Goal: Information Seeking & Learning: Learn about a topic

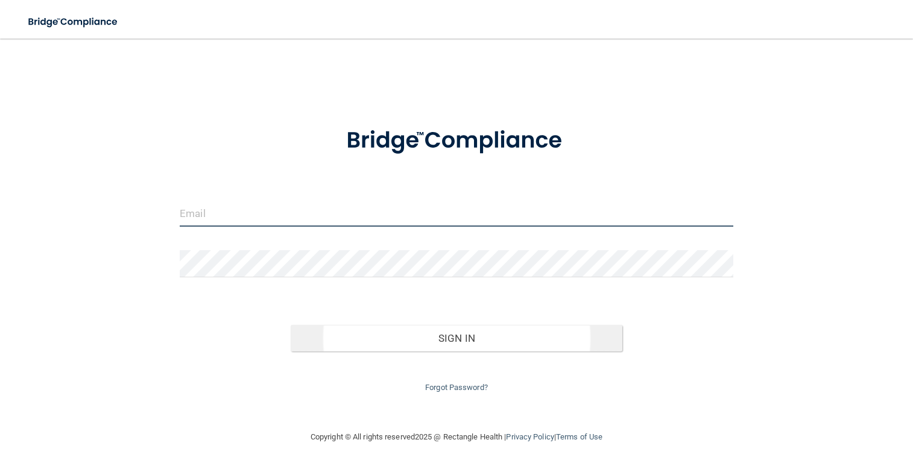
type input "[EMAIL_ADDRESS][DOMAIN_NAME]"
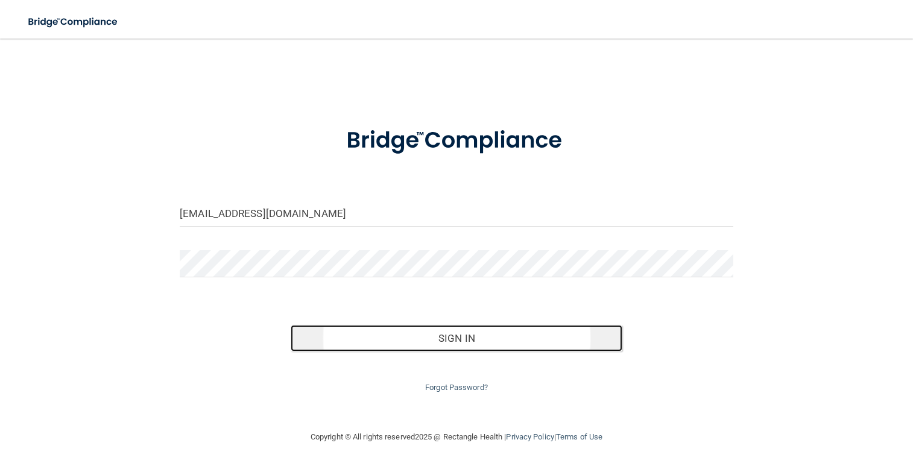
click at [476, 332] on button "Sign In" at bounding box center [457, 338] width 332 height 27
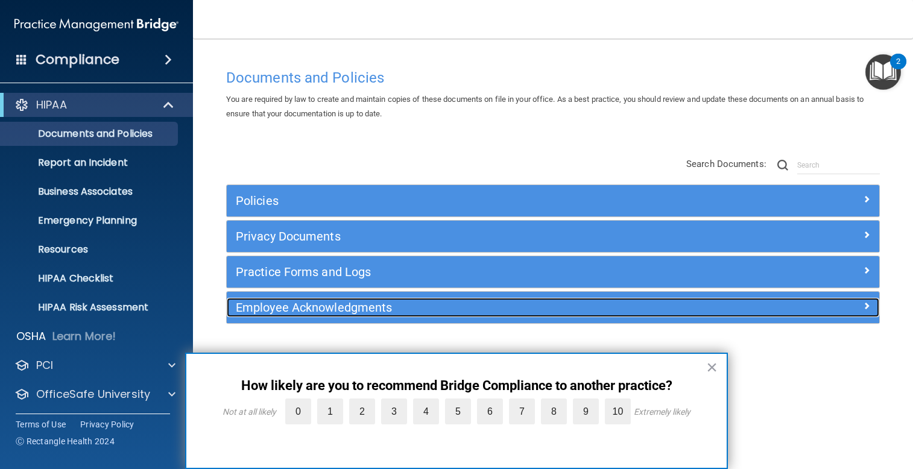
click at [539, 316] on div "Employee Acknowledgments" at bounding box center [471, 307] width 489 height 19
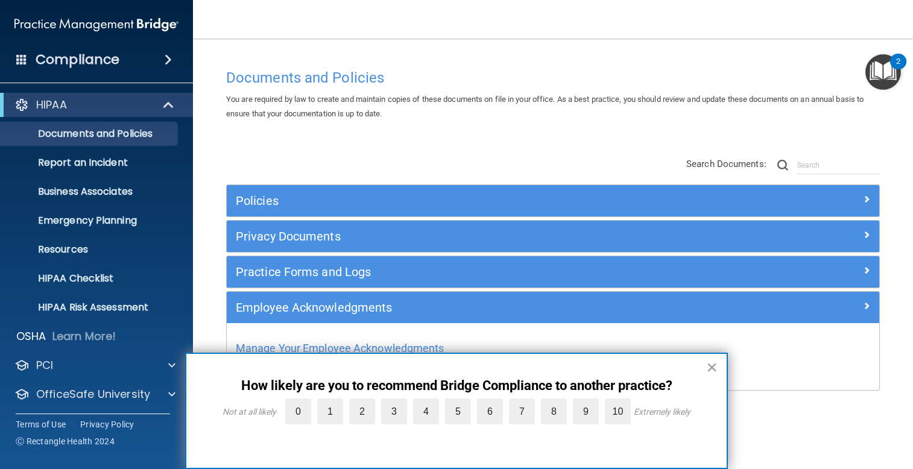
click at [712, 363] on button "×" at bounding box center [711, 366] width 11 height 19
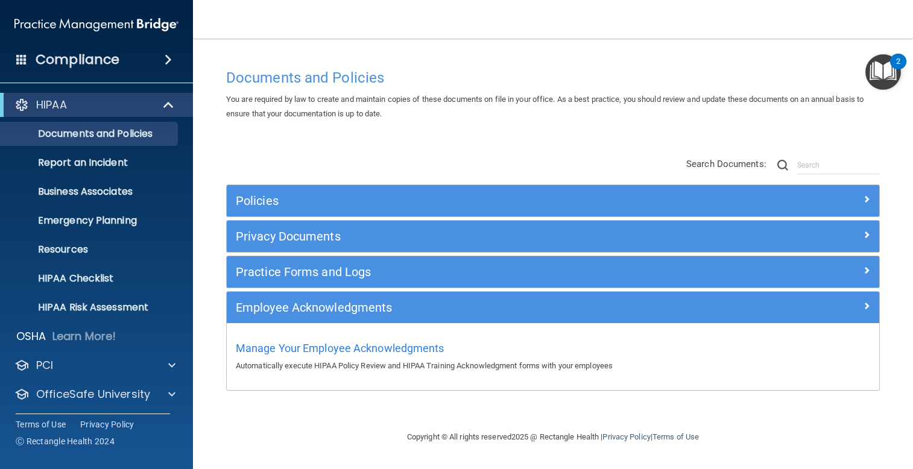
click at [893, 76] on img "Open Resource Center, 2 new notifications" at bounding box center [883, 72] width 36 height 36
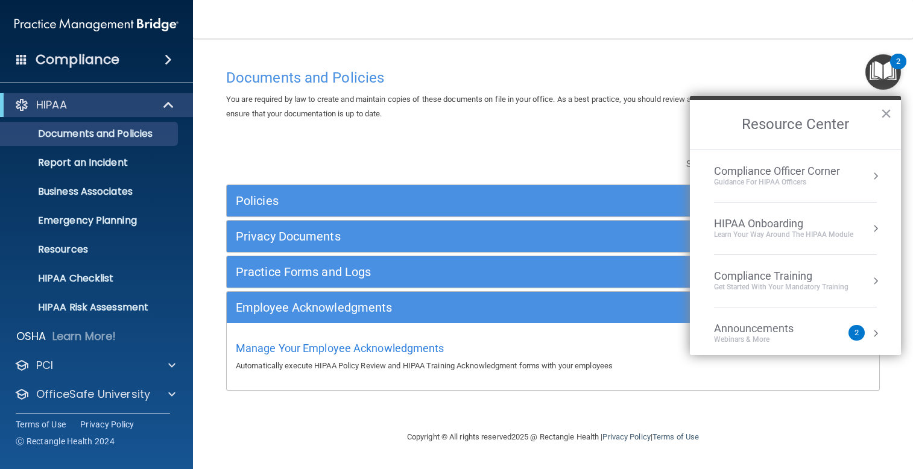
click at [848, 332] on div "2" at bounding box center [856, 333] width 16 height 16
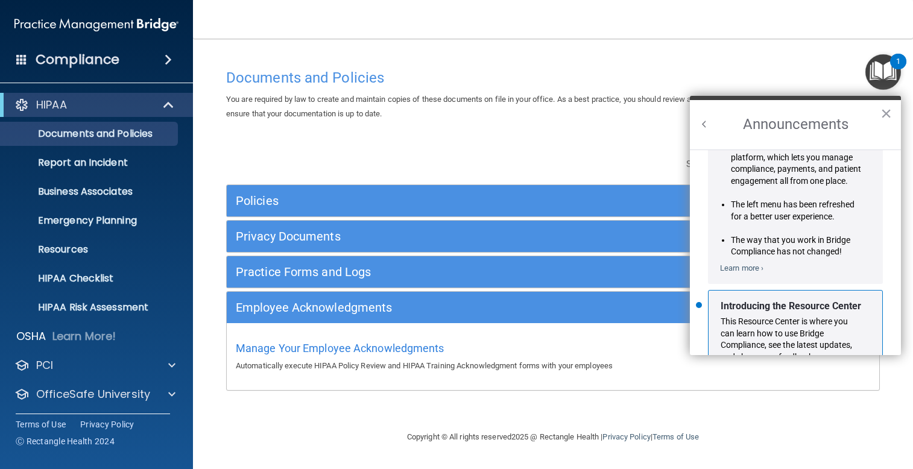
scroll to position [212, 0]
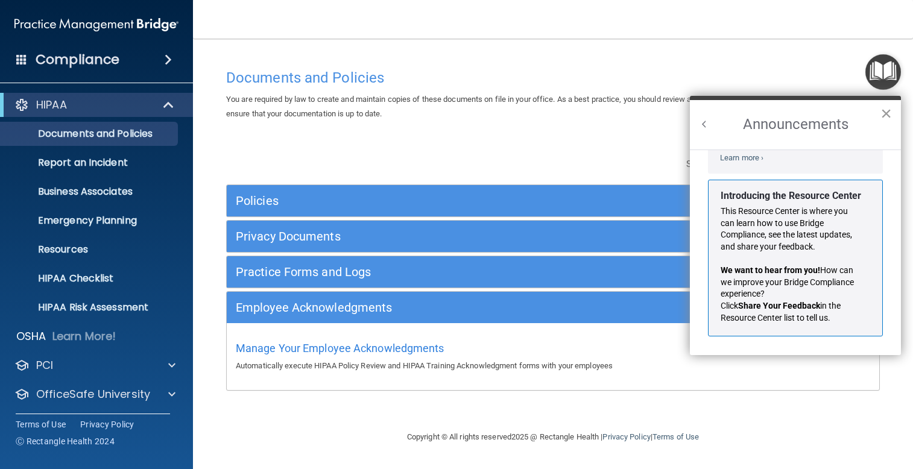
click at [883, 110] on button "×" at bounding box center [885, 113] width 11 height 19
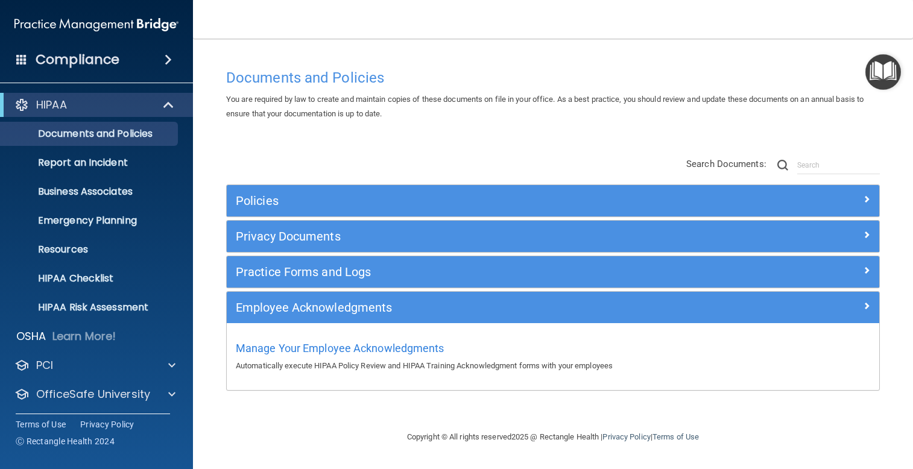
click at [133, 57] on div "Compliance" at bounding box center [96, 59] width 193 height 27
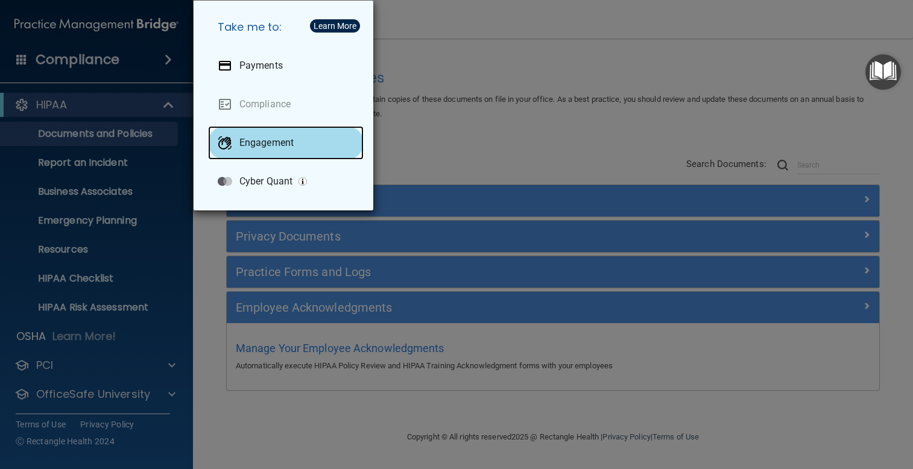
click at [234, 133] on div "Engagement" at bounding box center [286, 143] width 156 height 34
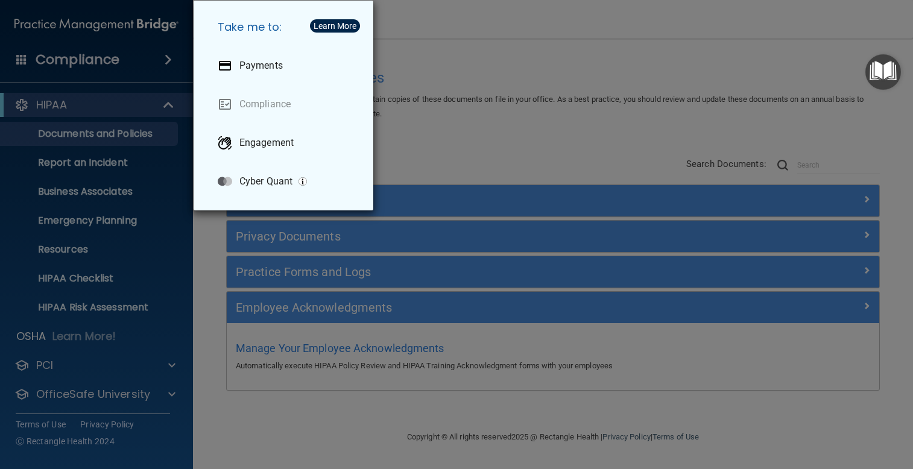
click at [572, 139] on div "Take me to: Payments Compliance Engagement Cyber Quant" at bounding box center [456, 234] width 913 height 469
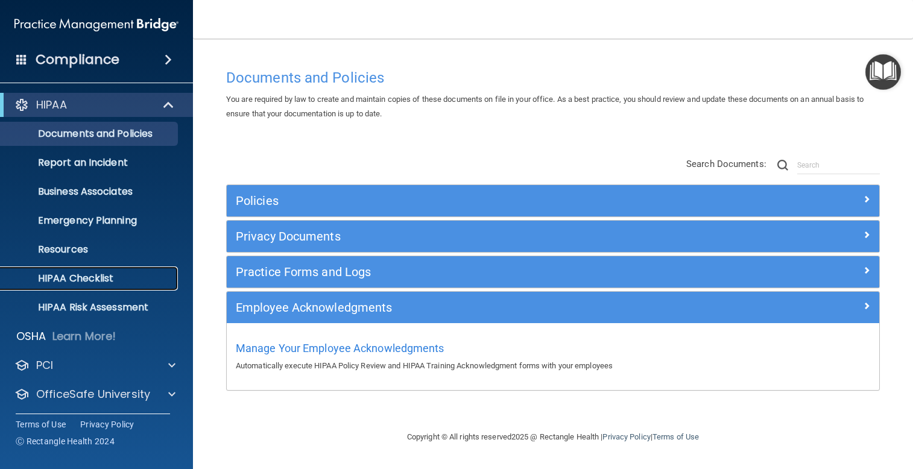
click at [87, 283] on p "HIPAA Checklist" at bounding box center [90, 278] width 165 height 12
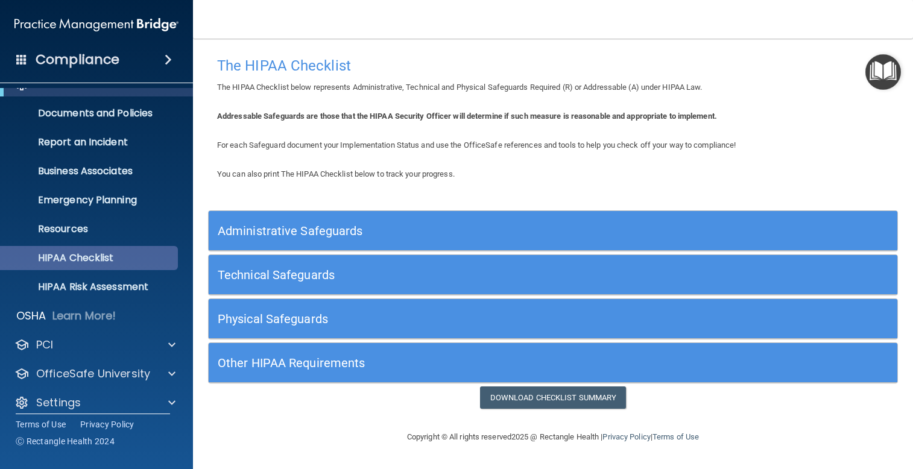
scroll to position [31, 0]
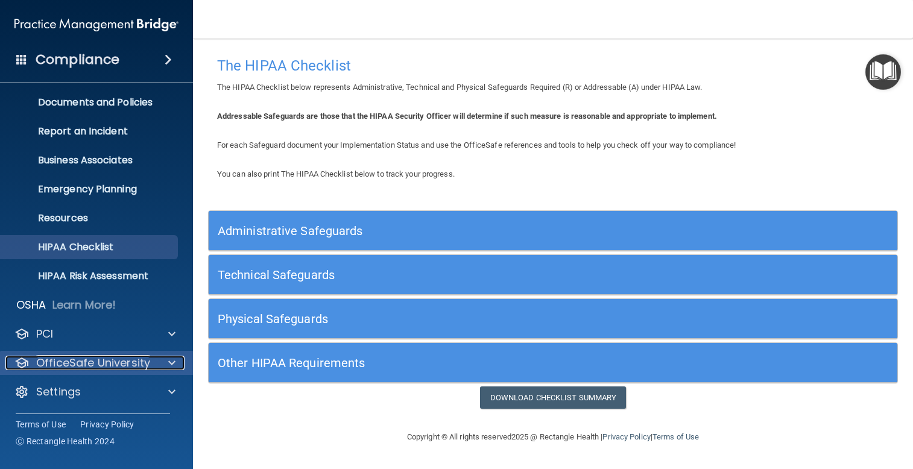
click at [169, 357] on span at bounding box center [171, 363] width 7 height 14
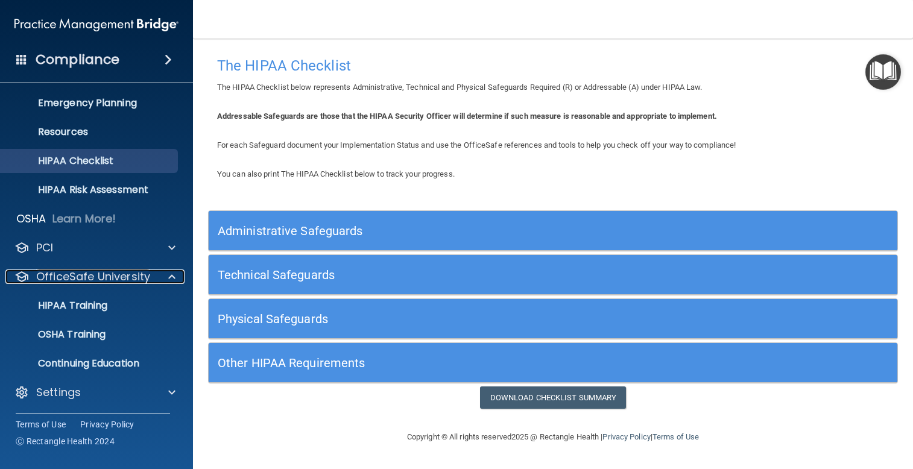
scroll to position [118, 0]
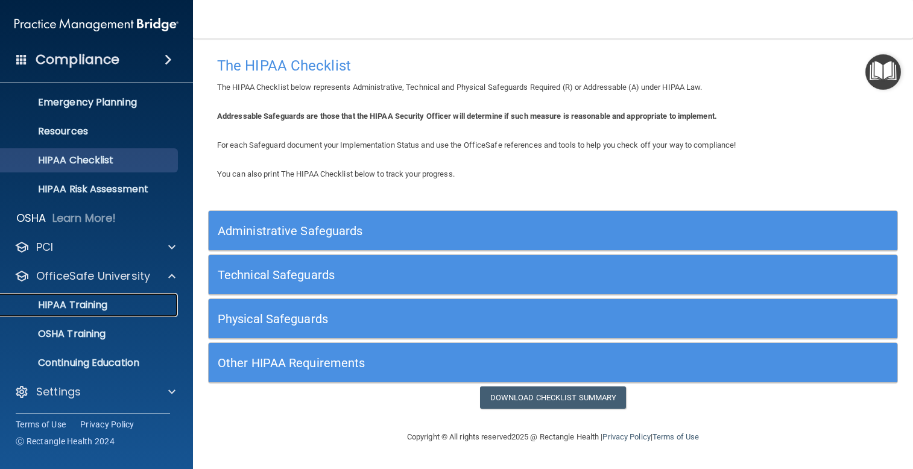
click at [100, 303] on p "HIPAA Training" at bounding box center [57, 305] width 99 height 12
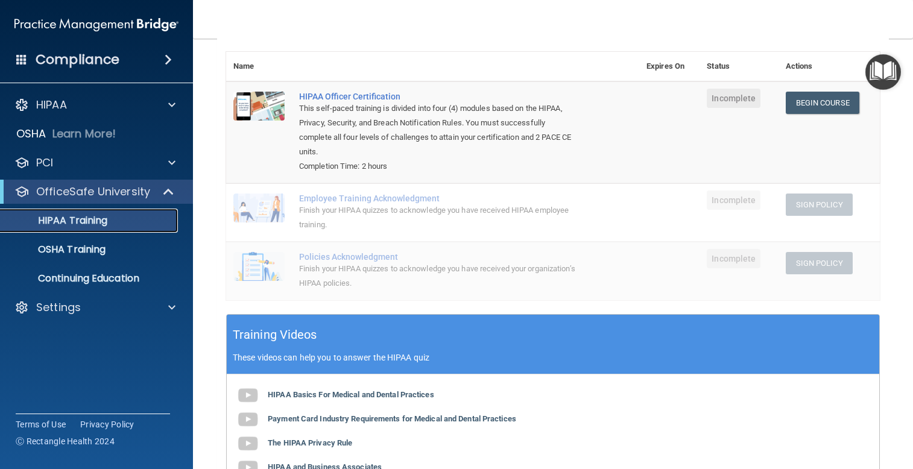
scroll to position [51, 0]
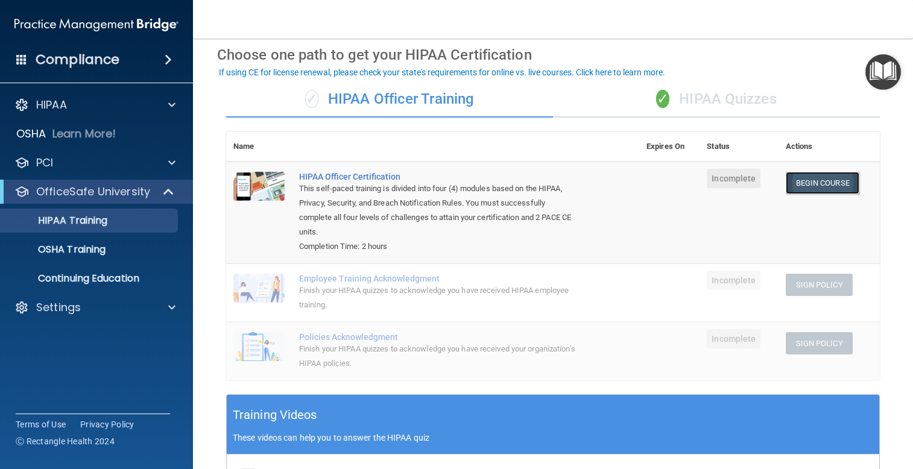
click at [830, 180] on link "Begin Course" at bounding box center [822, 183] width 74 height 22
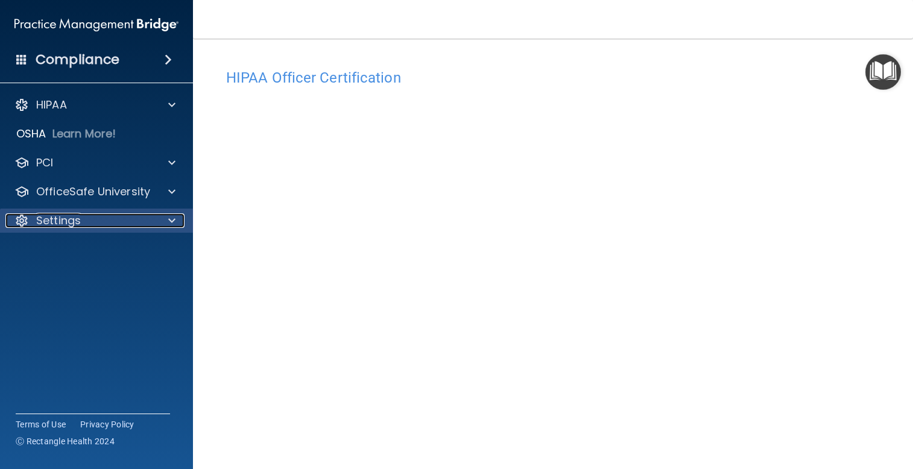
click at [158, 215] on div at bounding box center [170, 220] width 30 height 14
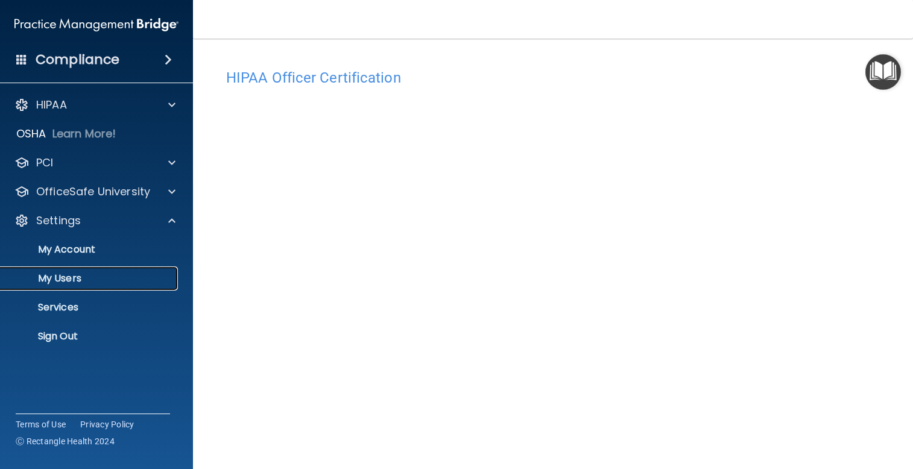
click at [62, 274] on p "My Users" at bounding box center [90, 278] width 165 height 12
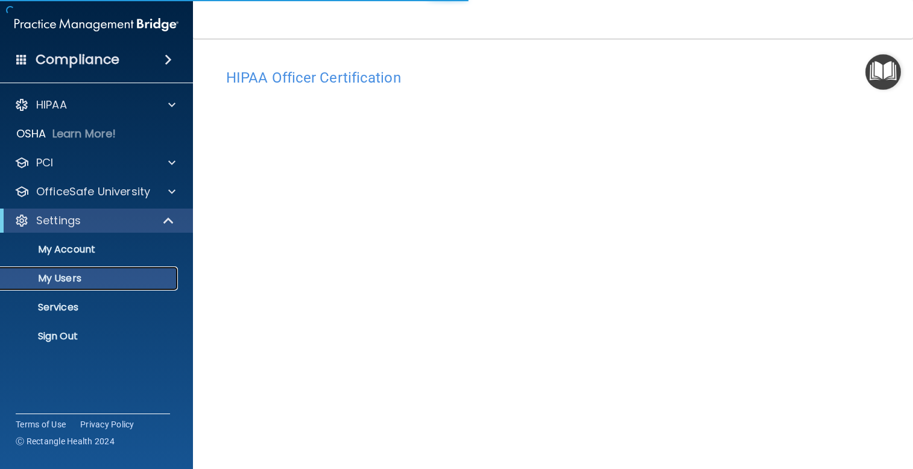
select select "20"
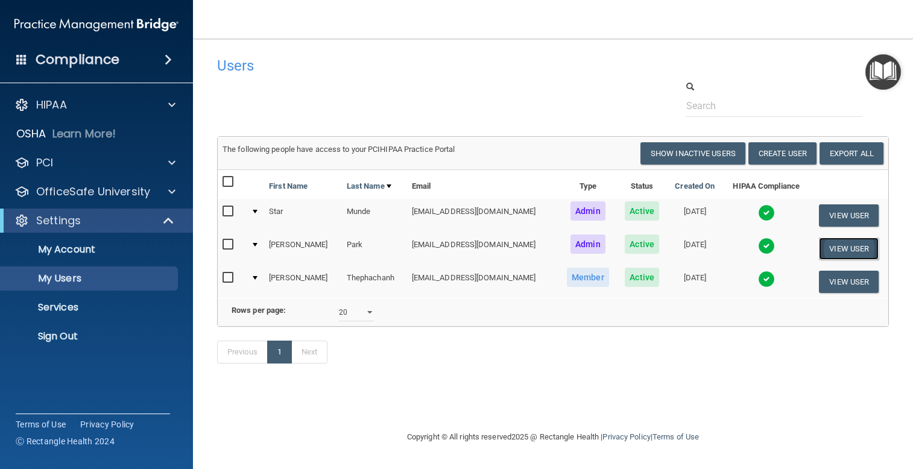
click at [867, 244] on button "View User" at bounding box center [849, 249] width 60 height 22
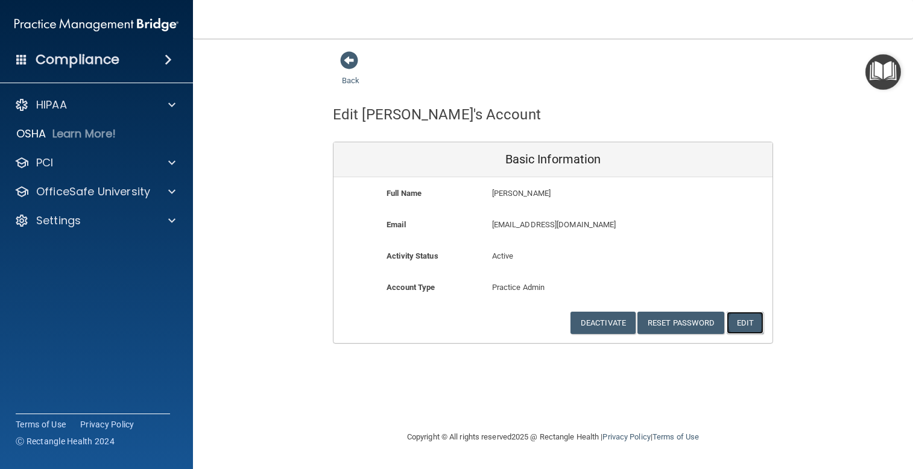
click at [751, 327] on button "Edit" at bounding box center [744, 323] width 37 height 22
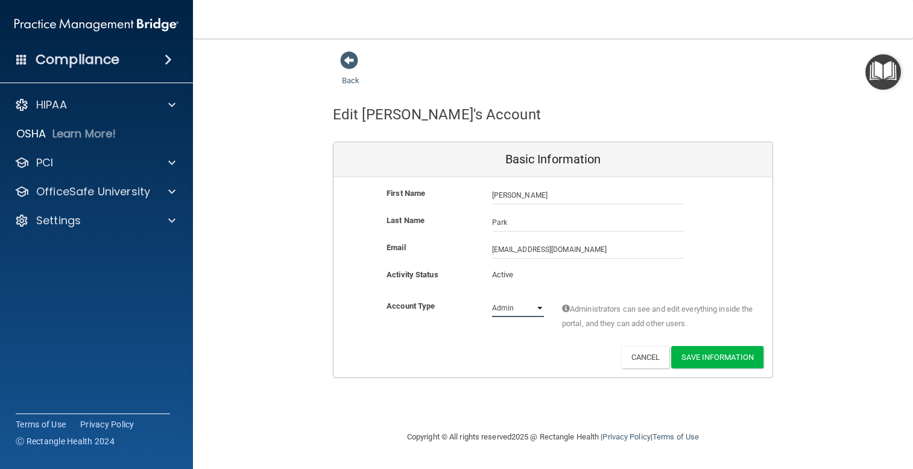
click at [541, 305] on select "Admin Member" at bounding box center [518, 308] width 52 height 18
click at [341, 52] on span at bounding box center [349, 60] width 18 height 18
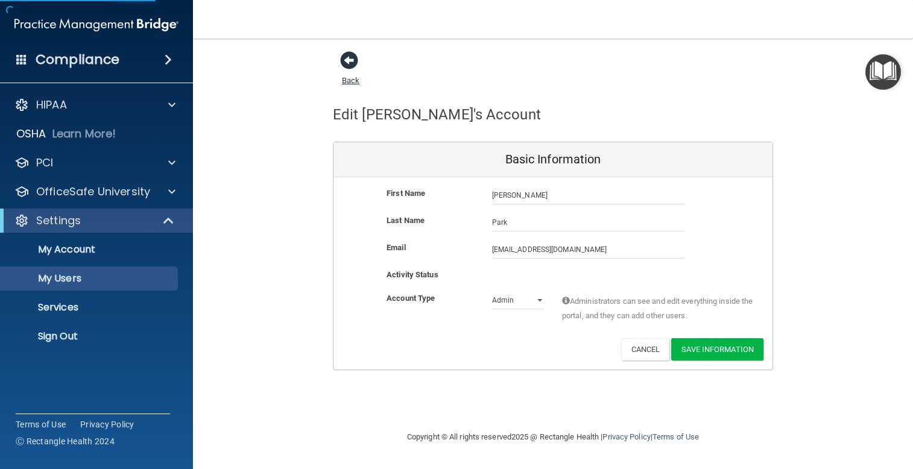
select select "20"
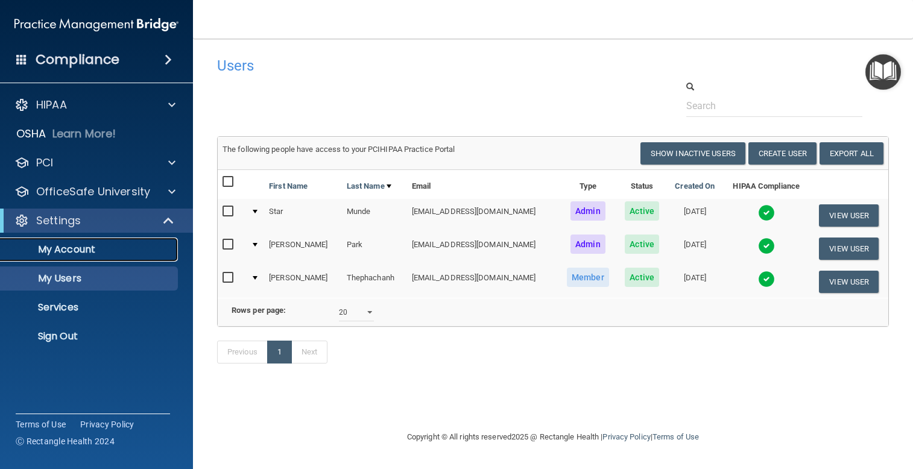
click at [77, 250] on p "My Account" at bounding box center [90, 250] width 165 height 12
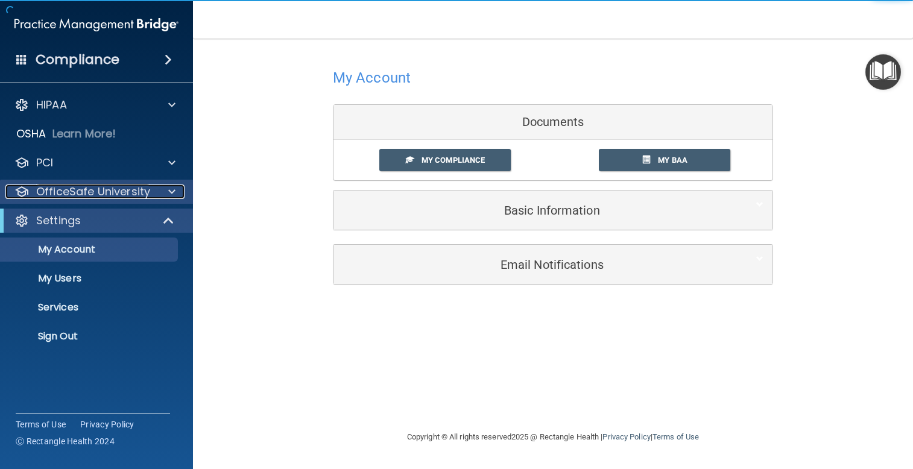
click at [177, 191] on div at bounding box center [170, 191] width 30 height 14
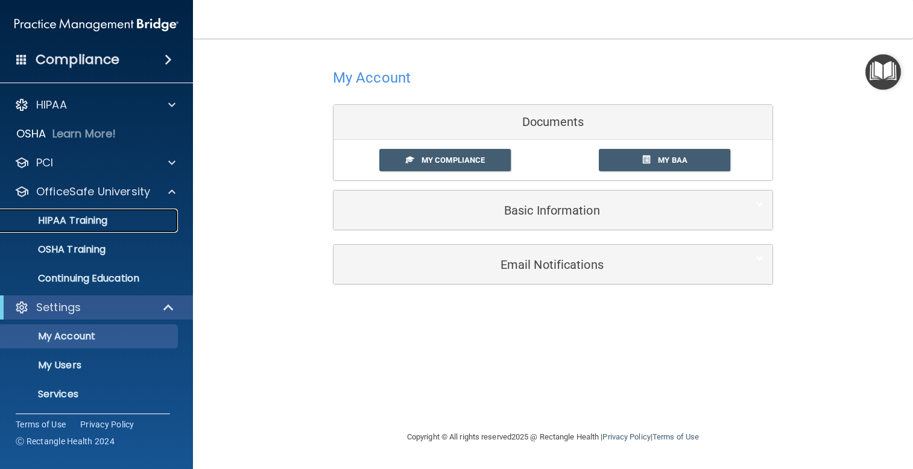
click at [124, 217] on div "HIPAA Training" at bounding box center [90, 221] width 165 height 12
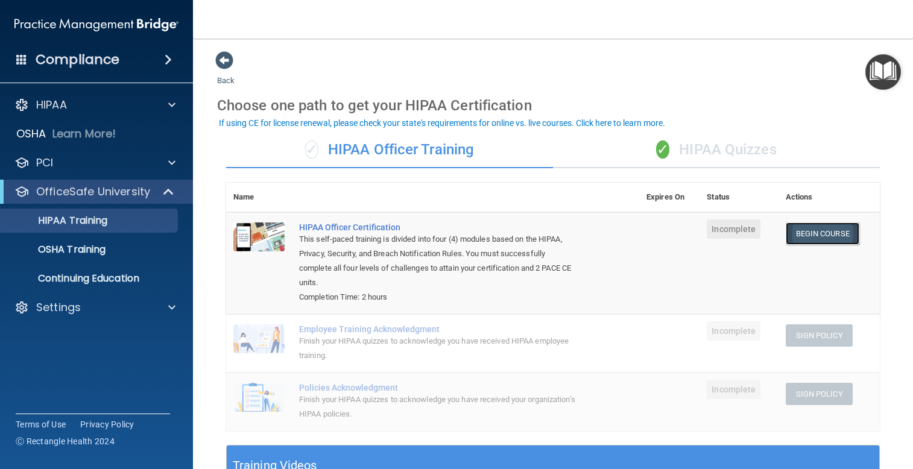
click at [802, 235] on link "Begin Course" at bounding box center [822, 233] width 74 height 22
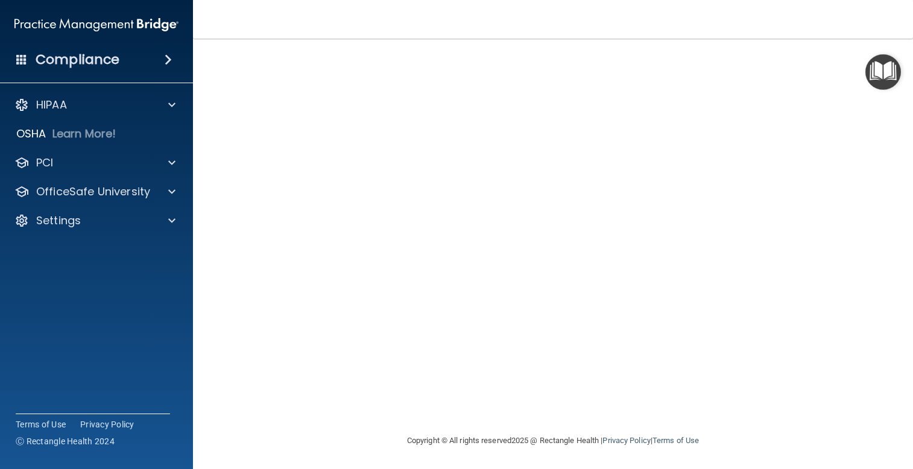
scroll to position [68, 0]
click at [878, 79] on img "Open Resource Center" at bounding box center [883, 72] width 36 height 36
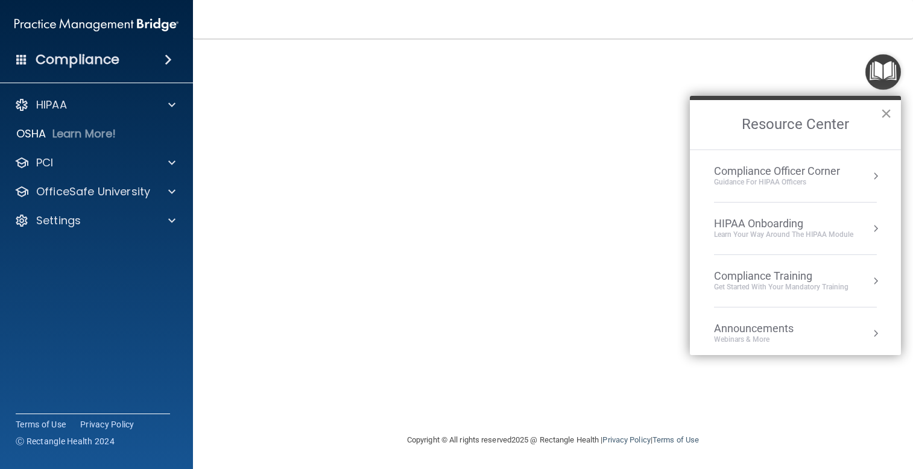
click at [887, 114] on button "×" at bounding box center [885, 113] width 11 height 19
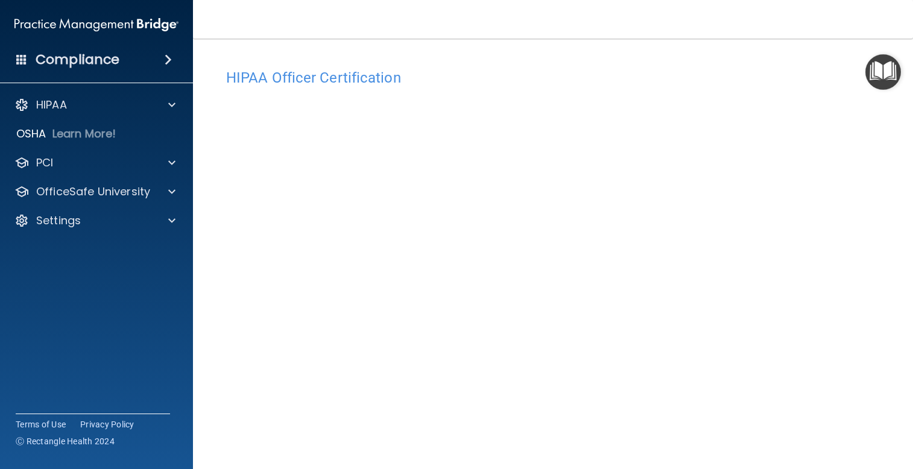
scroll to position [60, 0]
